Goal: Find specific page/section: Find specific page/section

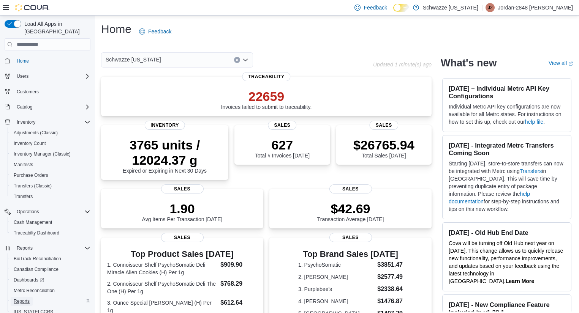
click at [24, 299] on span "Reports" at bounding box center [22, 302] width 16 height 6
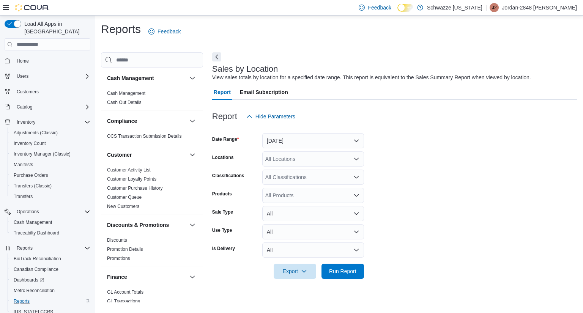
click at [7, 11] on icon at bounding box center [6, 8] width 6 height 6
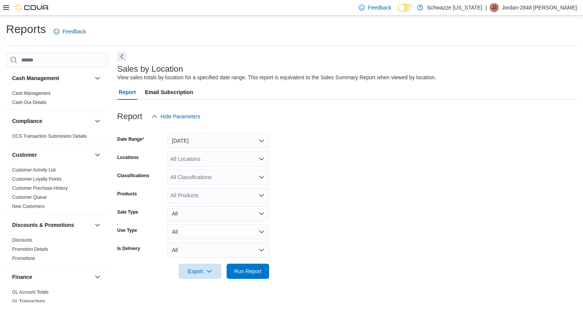
click at [123, 57] on button "Next" at bounding box center [121, 56] width 9 height 9
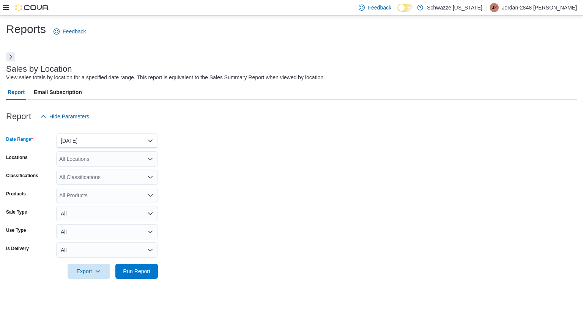
click at [122, 144] on button "[DATE]" at bounding box center [107, 140] width 102 height 15
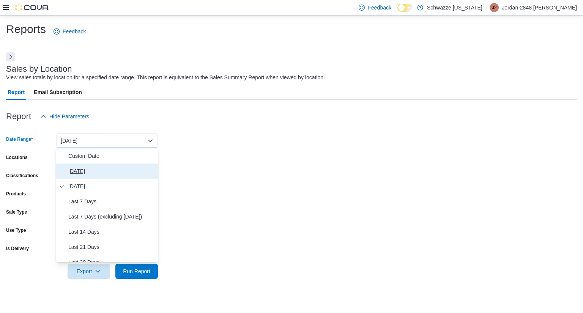
click at [123, 172] on span "[DATE]" at bounding box center [111, 171] width 87 height 9
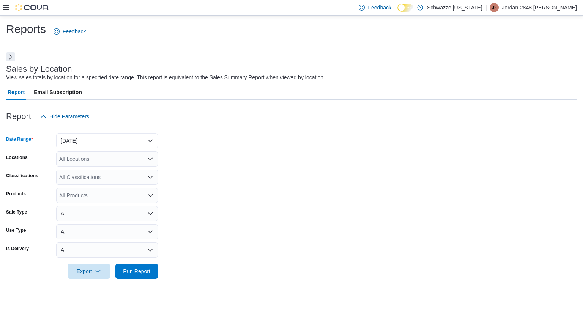
click at [100, 148] on button "[DATE]" at bounding box center [107, 140] width 102 height 15
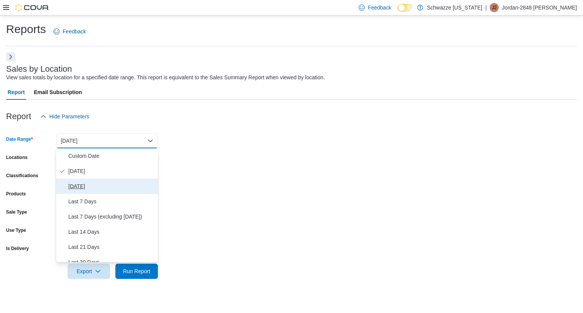
click at [99, 179] on button "[DATE]" at bounding box center [107, 186] width 102 height 15
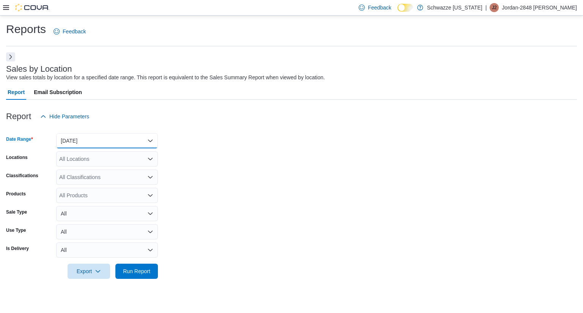
click at [119, 143] on button "[DATE]" at bounding box center [107, 140] width 102 height 15
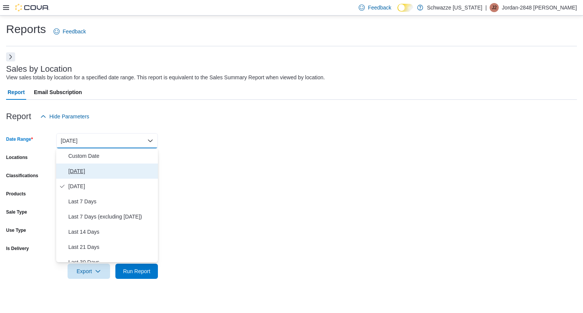
click at [108, 170] on span "[DATE]" at bounding box center [111, 171] width 87 height 9
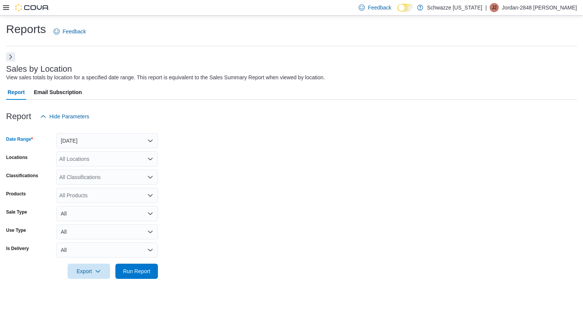
click at [107, 160] on div "All Locations" at bounding box center [107, 159] width 102 height 15
type input "*****"
click at [8, 6] on icon at bounding box center [6, 7] width 6 height 5
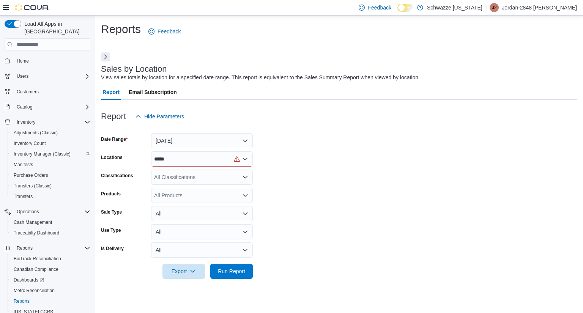
scroll to position [21, 0]
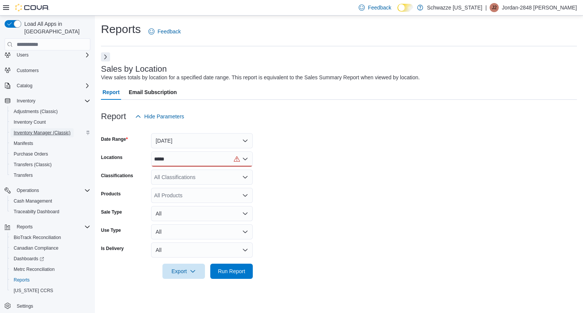
click at [51, 130] on span "Inventory Manager (Classic)" at bounding box center [42, 133] width 57 height 6
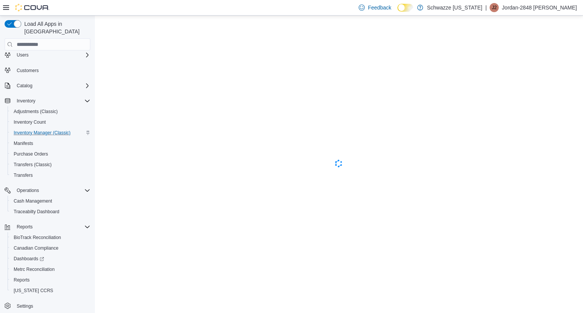
click at [6, 6] on icon at bounding box center [6, 8] width 6 height 6
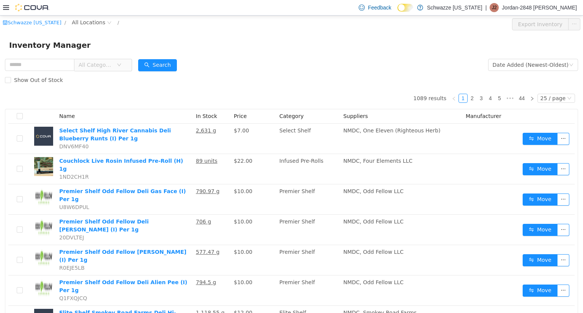
click at [78, 27] on div "Schwazze [US_STATE] / All Locations /" at bounding box center [244, 24] width 482 height 12
click at [81, 24] on span "All Locations" at bounding box center [88, 22] width 33 height 8
type input "*****"
click at [111, 76] on span "RGO17 Paseo" at bounding box center [110, 77] width 36 height 6
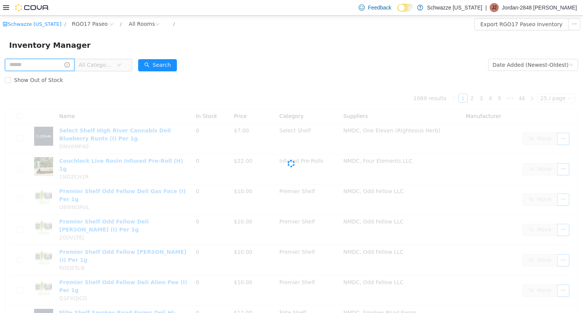
click at [60, 65] on input "text" at bounding box center [40, 65] width 70 height 12
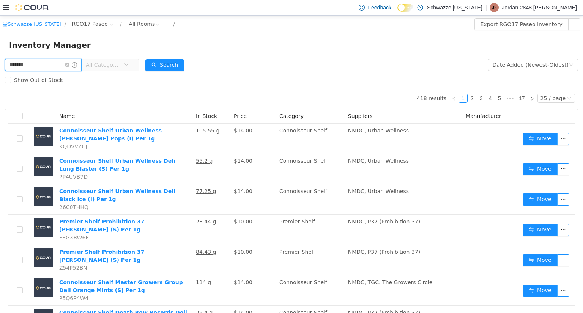
type input "*******"
